Goal: Transaction & Acquisition: Purchase product/service

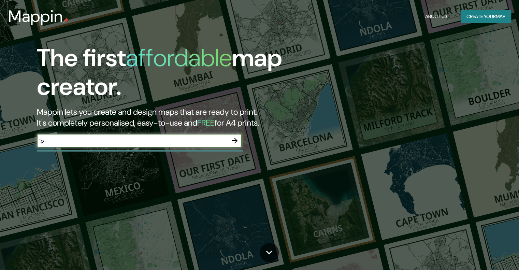
type input "´"
type input "[GEOGRAPHIC_DATA][PERSON_NAME]"
click at [232, 140] on icon "button" at bounding box center [235, 141] width 8 height 8
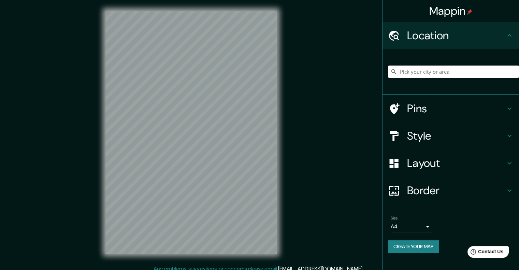
click at [398, 70] on input "Pick your city or area" at bounding box center [453, 72] width 131 height 12
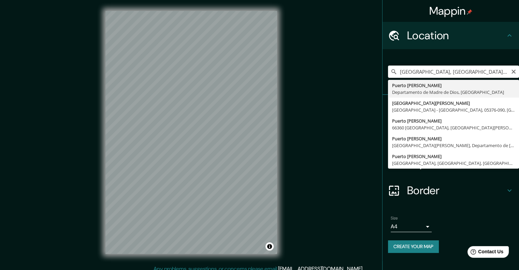
type input "[GEOGRAPHIC_DATA][PERSON_NAME], Departamento de [GEOGRAPHIC_DATA], [GEOGRAPHIC_…"
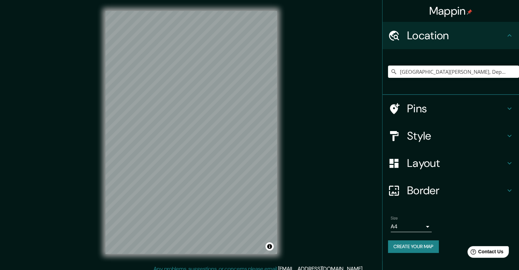
drag, startPoint x: 284, startPoint y: 204, endPoint x: 412, endPoint y: 249, distance: 135.0
click at [412, 249] on button "Create your map" at bounding box center [413, 246] width 51 height 13
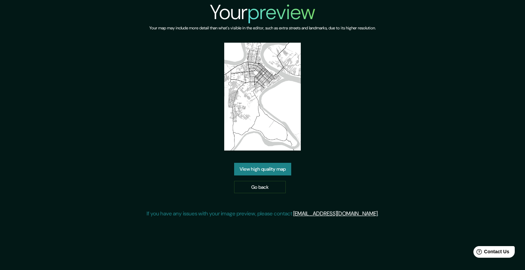
click at [274, 163] on link "View high quality map" at bounding box center [262, 169] width 57 height 13
